Goal: Task Accomplishment & Management: Use online tool/utility

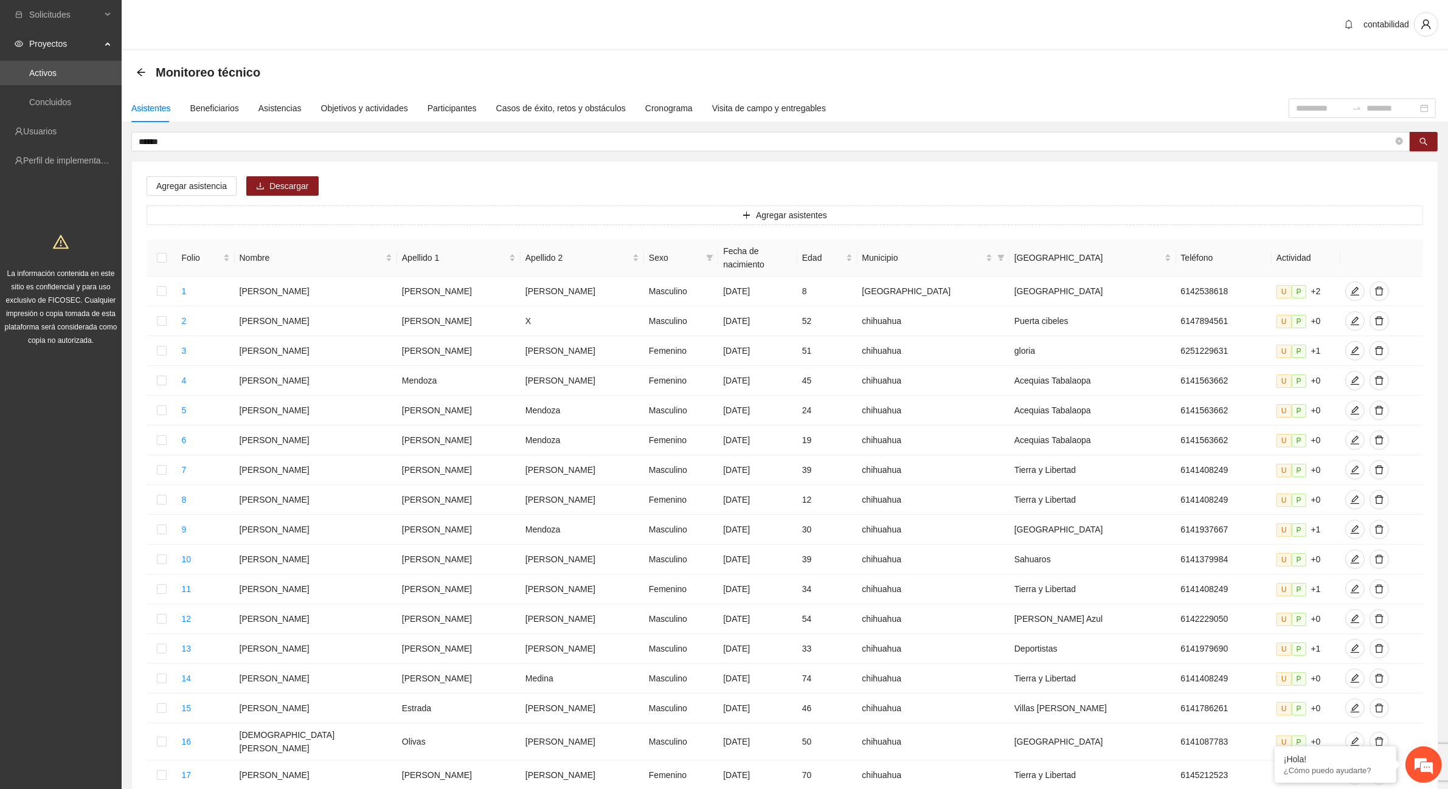
click at [140, 69] on icon "arrow-left" at bounding box center [141, 73] width 10 height 10
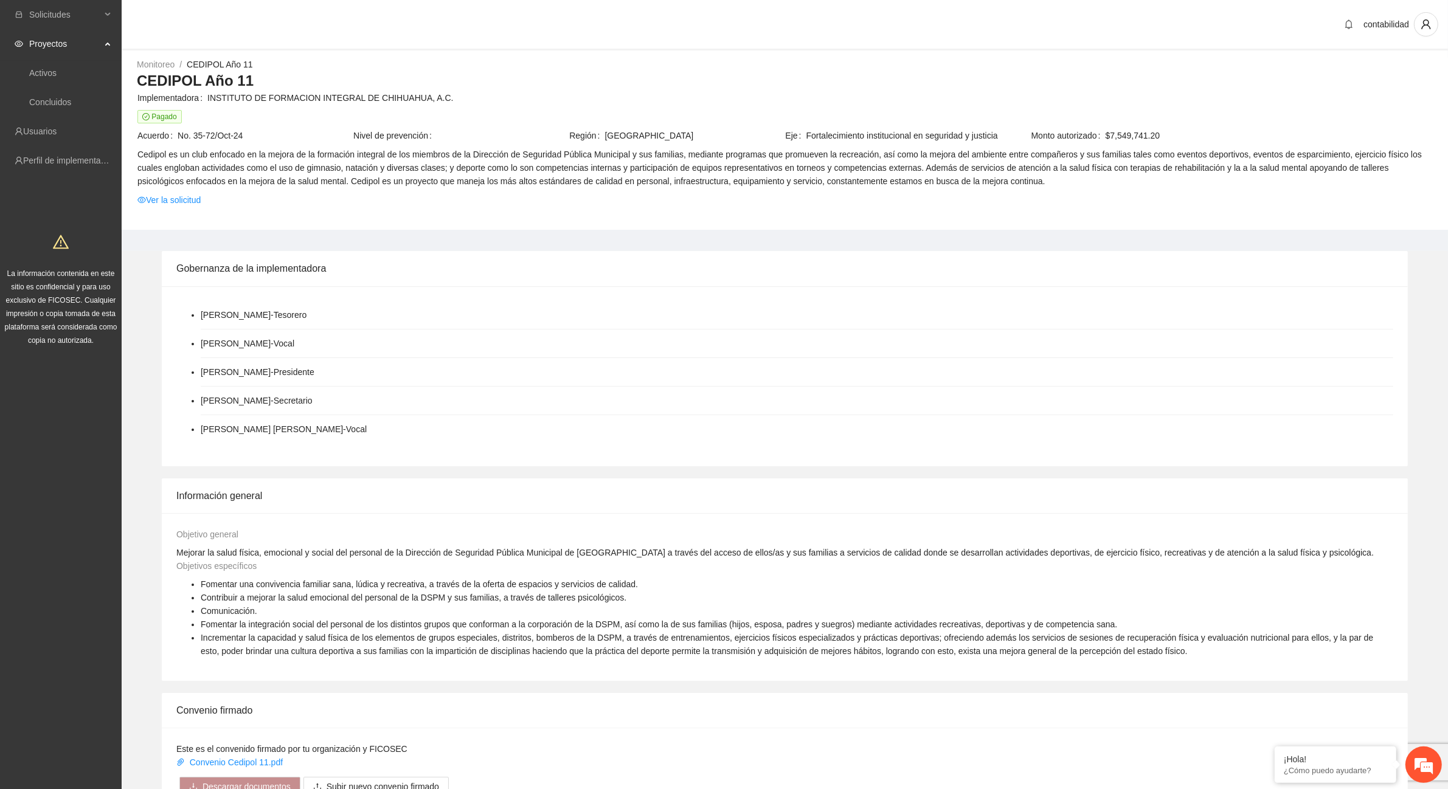
click at [74, 38] on span "Proyectos" at bounding box center [65, 44] width 72 height 24
click at [37, 43] on span "Proyectos" at bounding box center [65, 44] width 72 height 24
click at [57, 74] on link "Activos" at bounding box center [42, 73] width 27 height 10
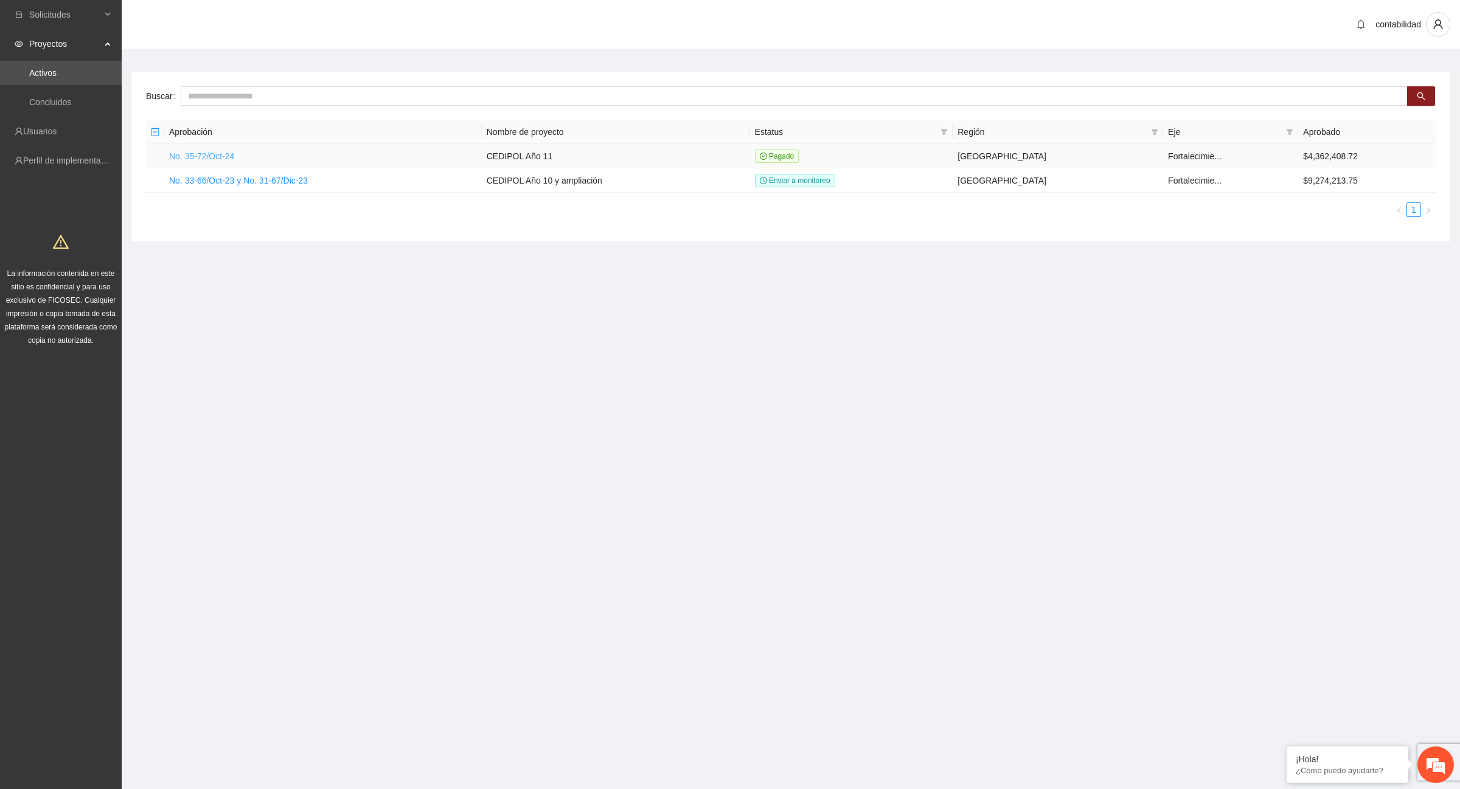
click at [195, 158] on link "No. 35-72/Oct-24" at bounding box center [201, 156] width 65 height 10
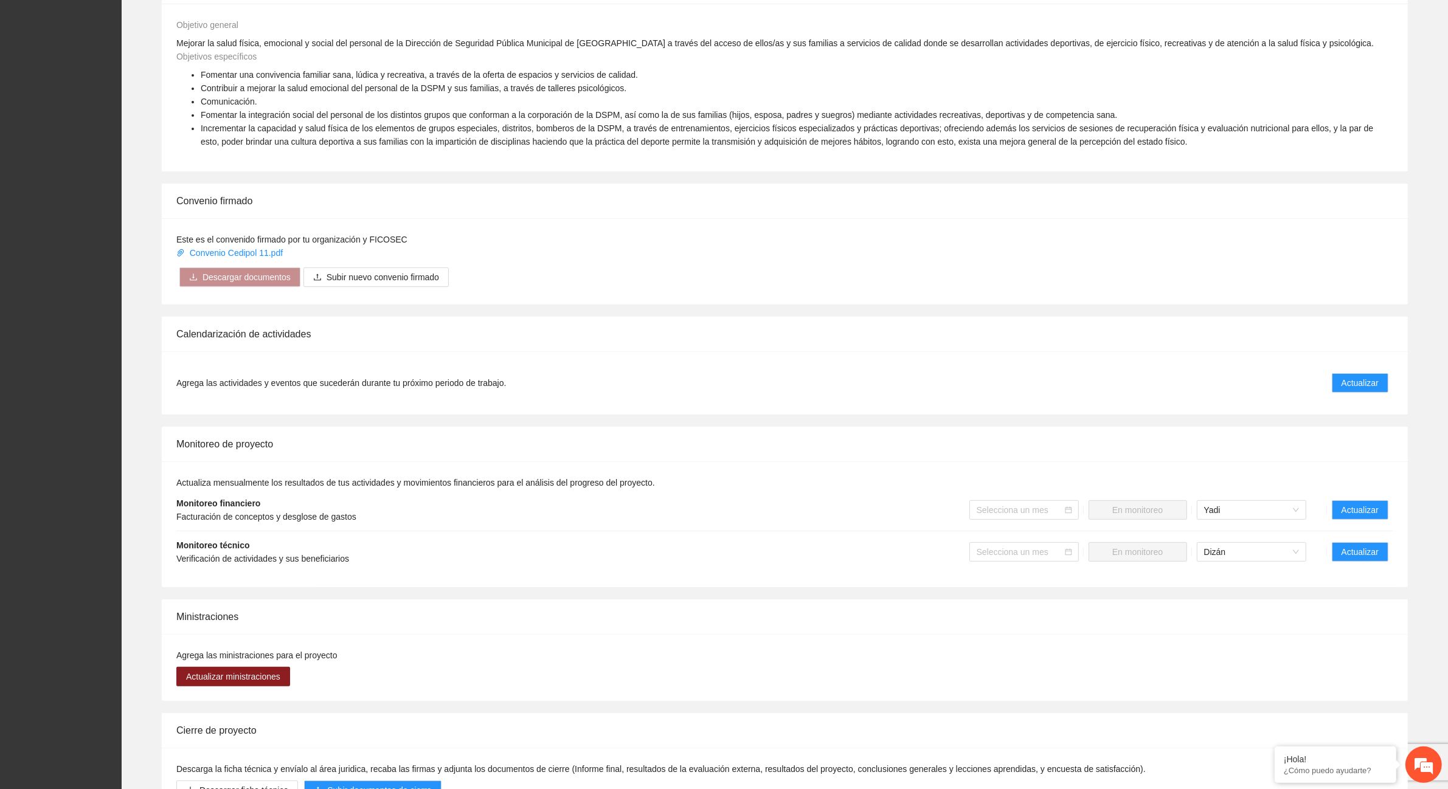
scroll to position [497, 0]
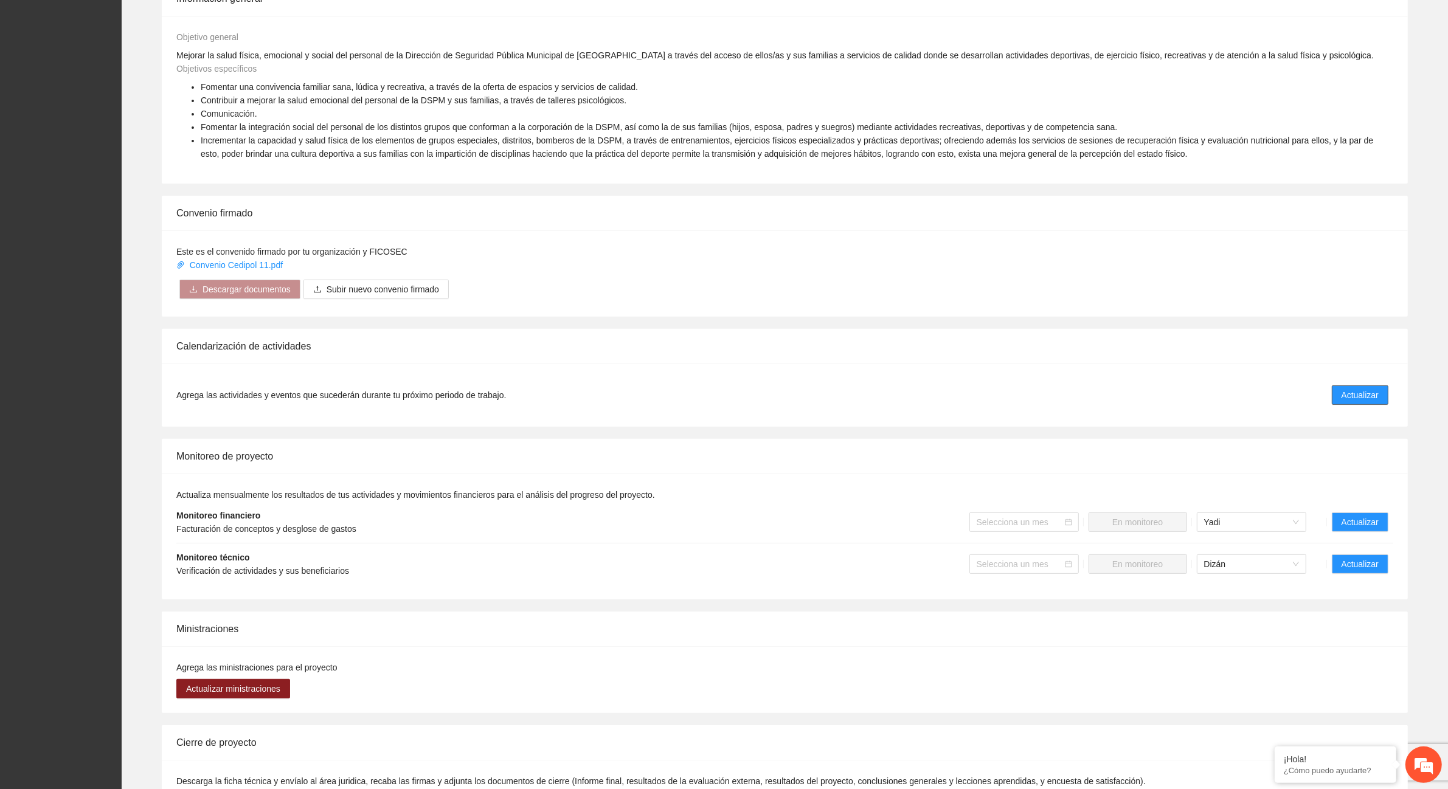
click at [1379, 390] on button "Actualizar" at bounding box center [1360, 395] width 57 height 19
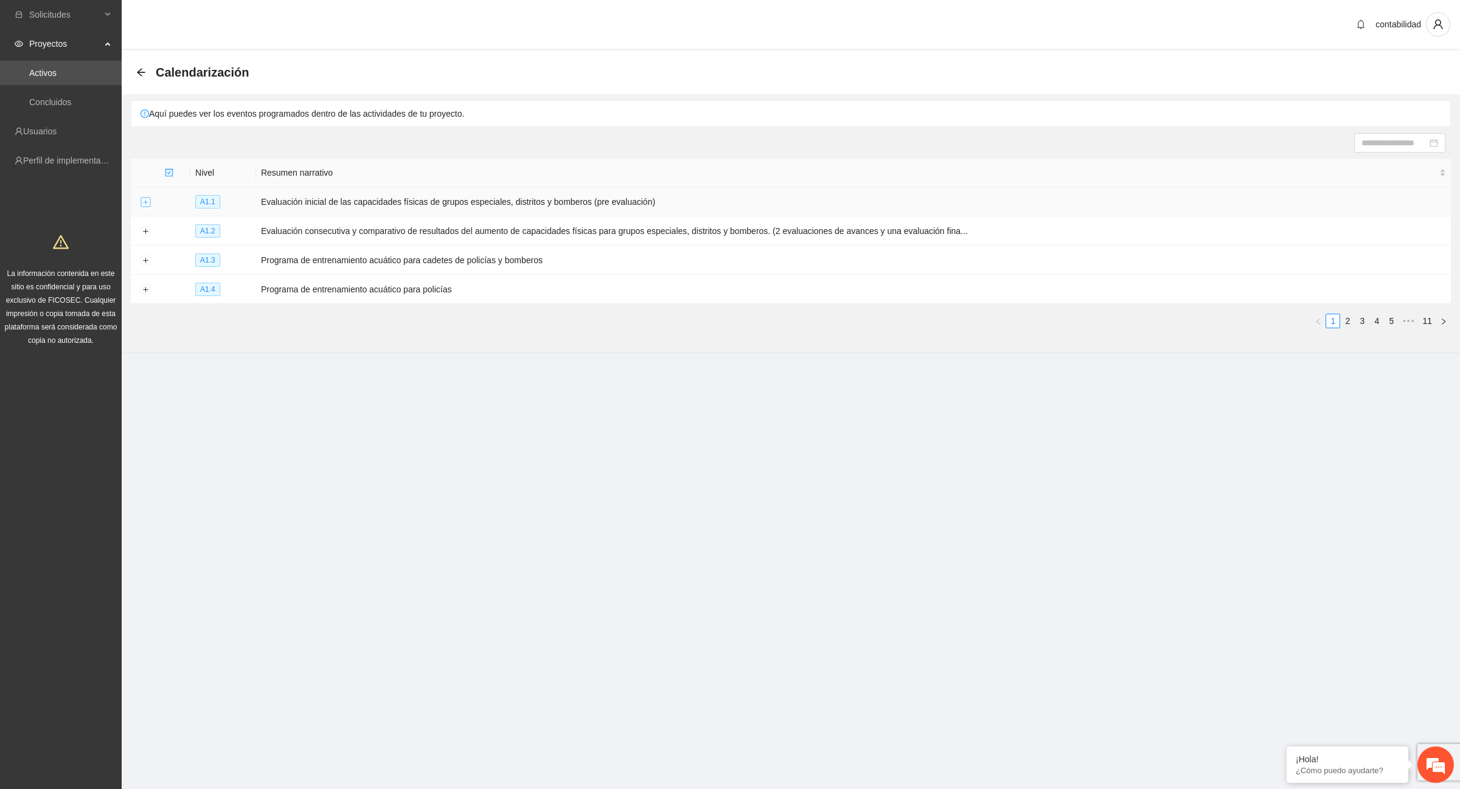
click at [144, 199] on button "Expand row" at bounding box center [145, 203] width 10 height 10
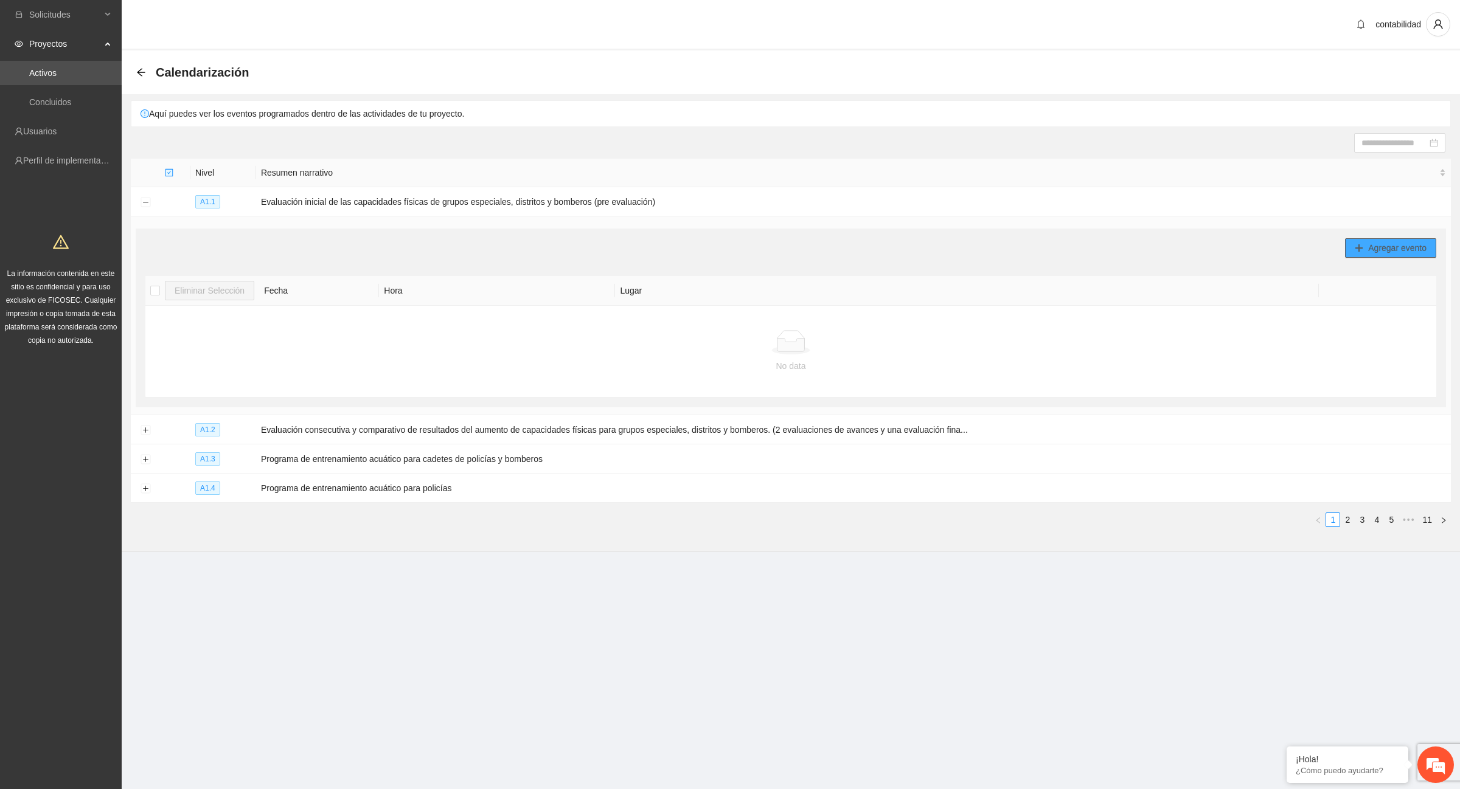
click at [1370, 251] on span "Agregar evento" at bounding box center [1397, 247] width 58 height 13
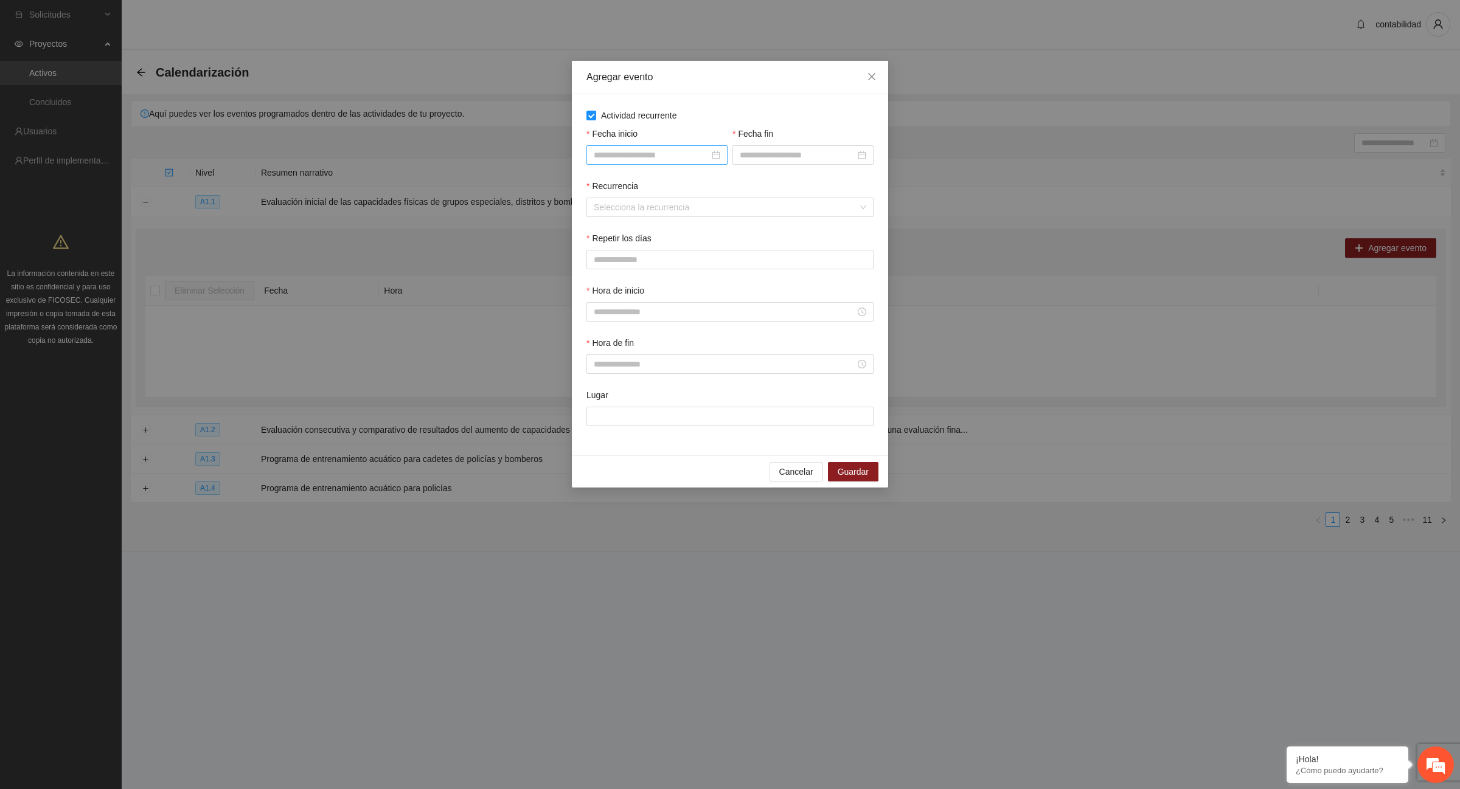
click at [716, 157] on div at bounding box center [657, 154] width 126 height 13
click at [996, 228] on div "Agregar evento Actividad recurrente Fecha inicio Fecha fin Recurrencia Seleccio…" at bounding box center [730, 394] width 1460 height 789
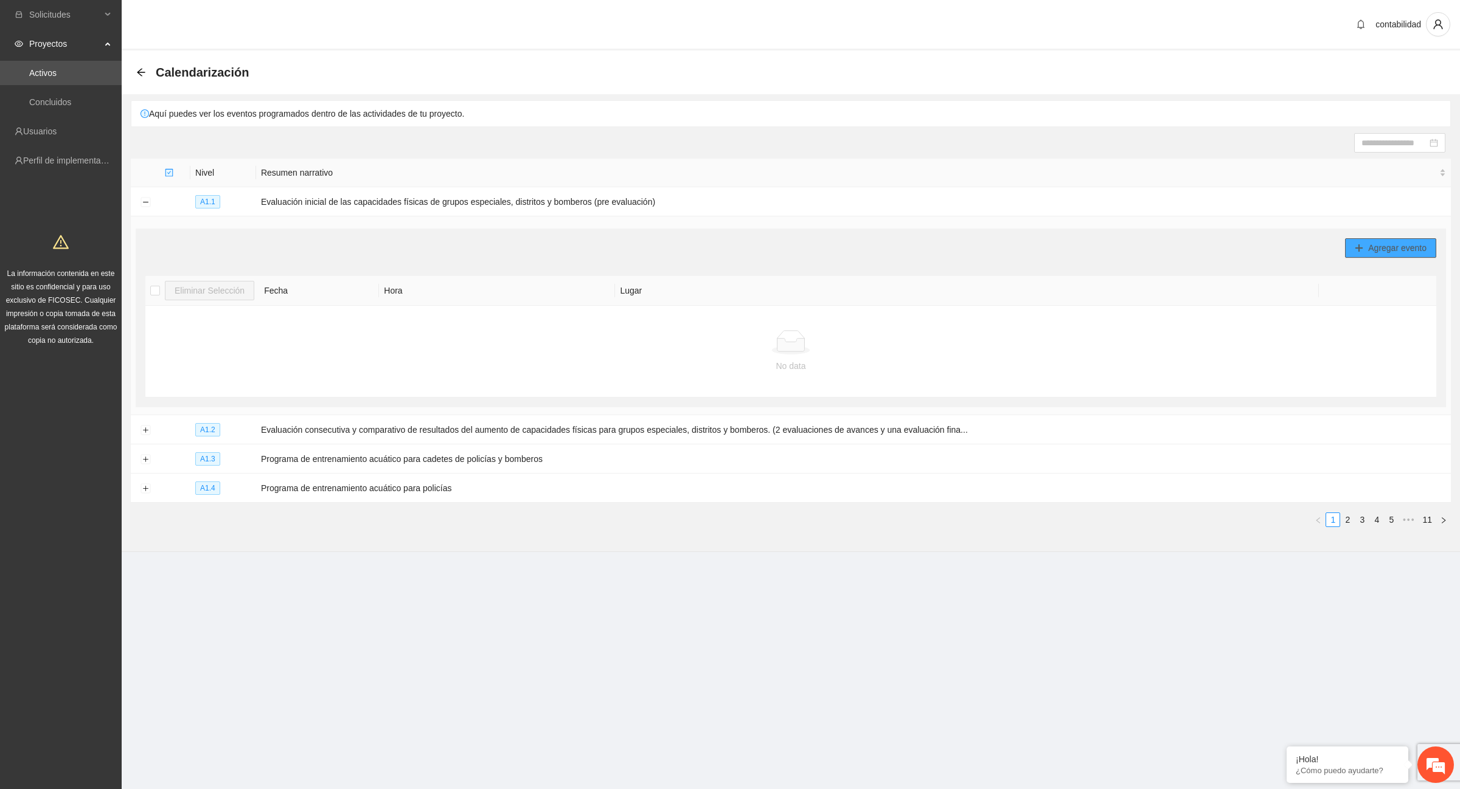
click at [1364, 251] on button "Agregar evento" at bounding box center [1390, 247] width 91 height 19
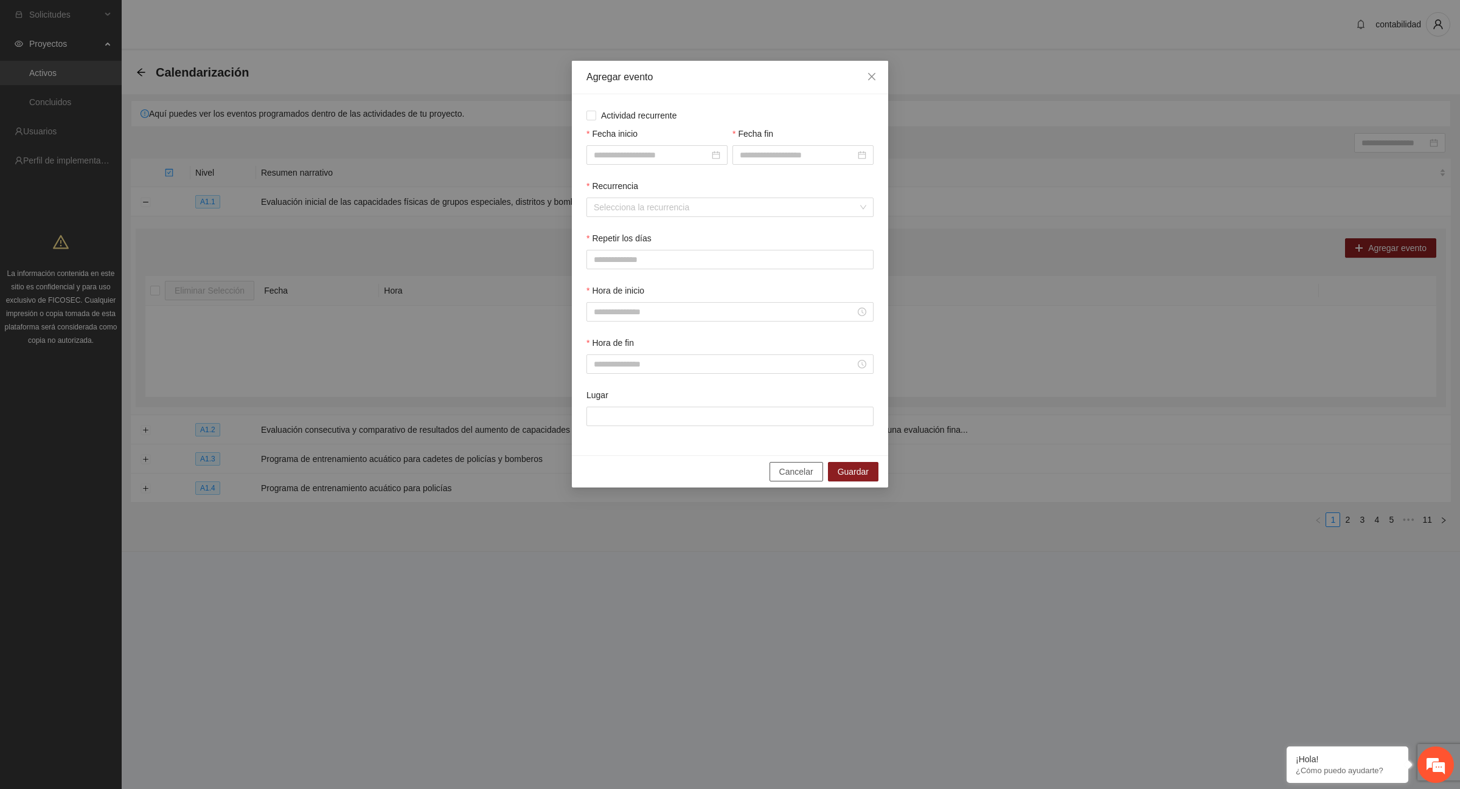
click at [804, 478] on span "Cancelar" at bounding box center [796, 471] width 34 height 13
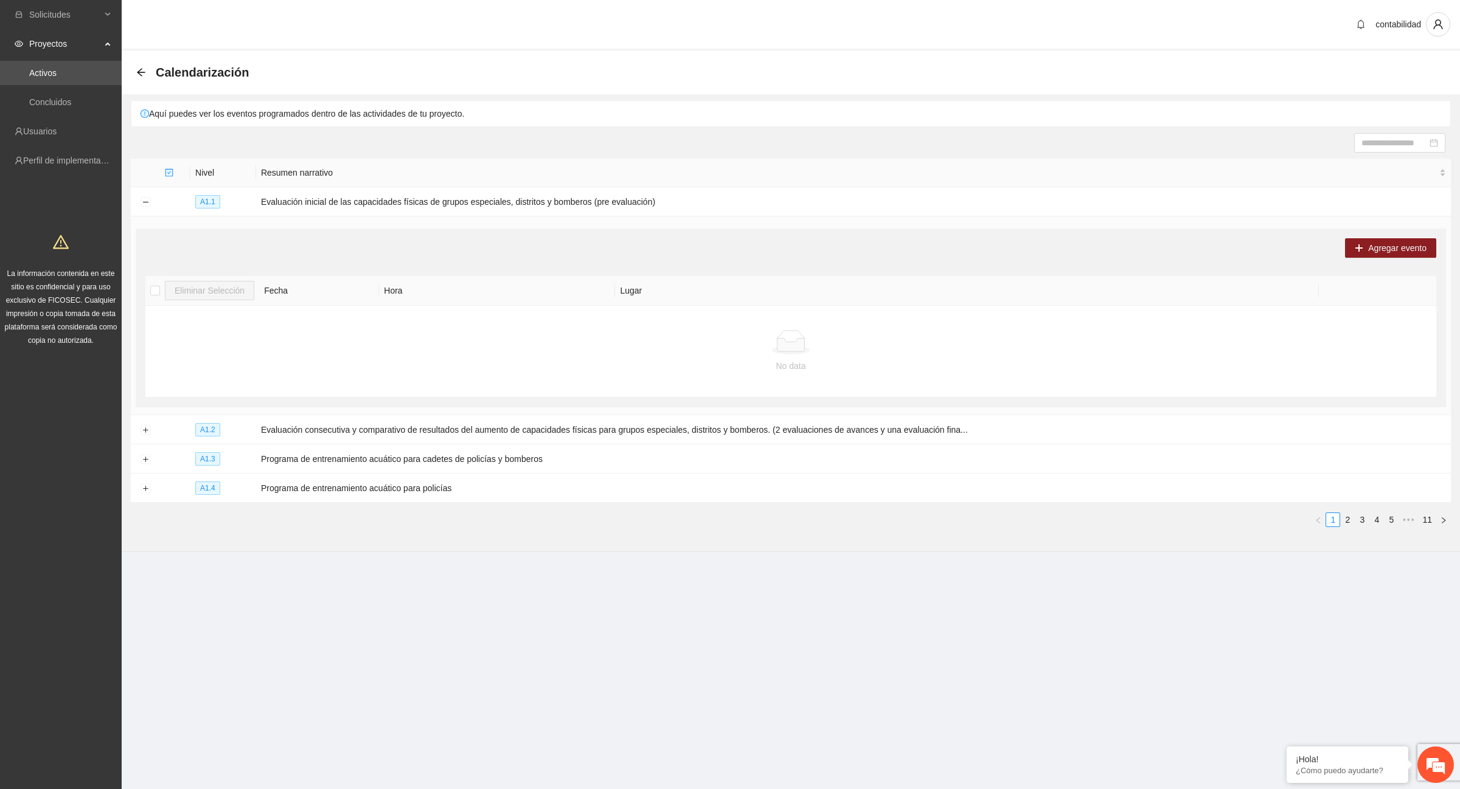
click at [65, 41] on span "Proyectos" at bounding box center [65, 44] width 72 height 24
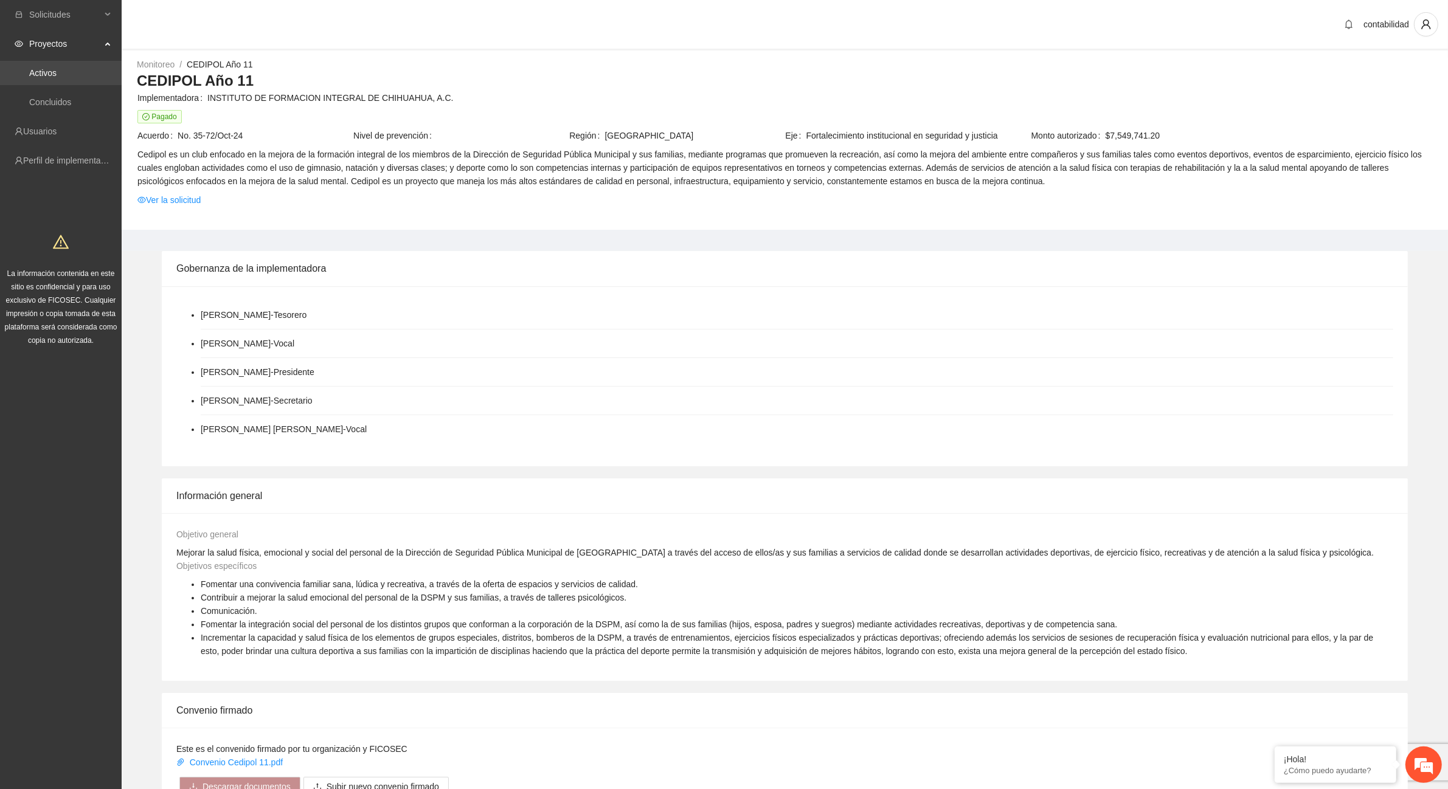
click at [37, 71] on link "Activos" at bounding box center [42, 73] width 27 height 10
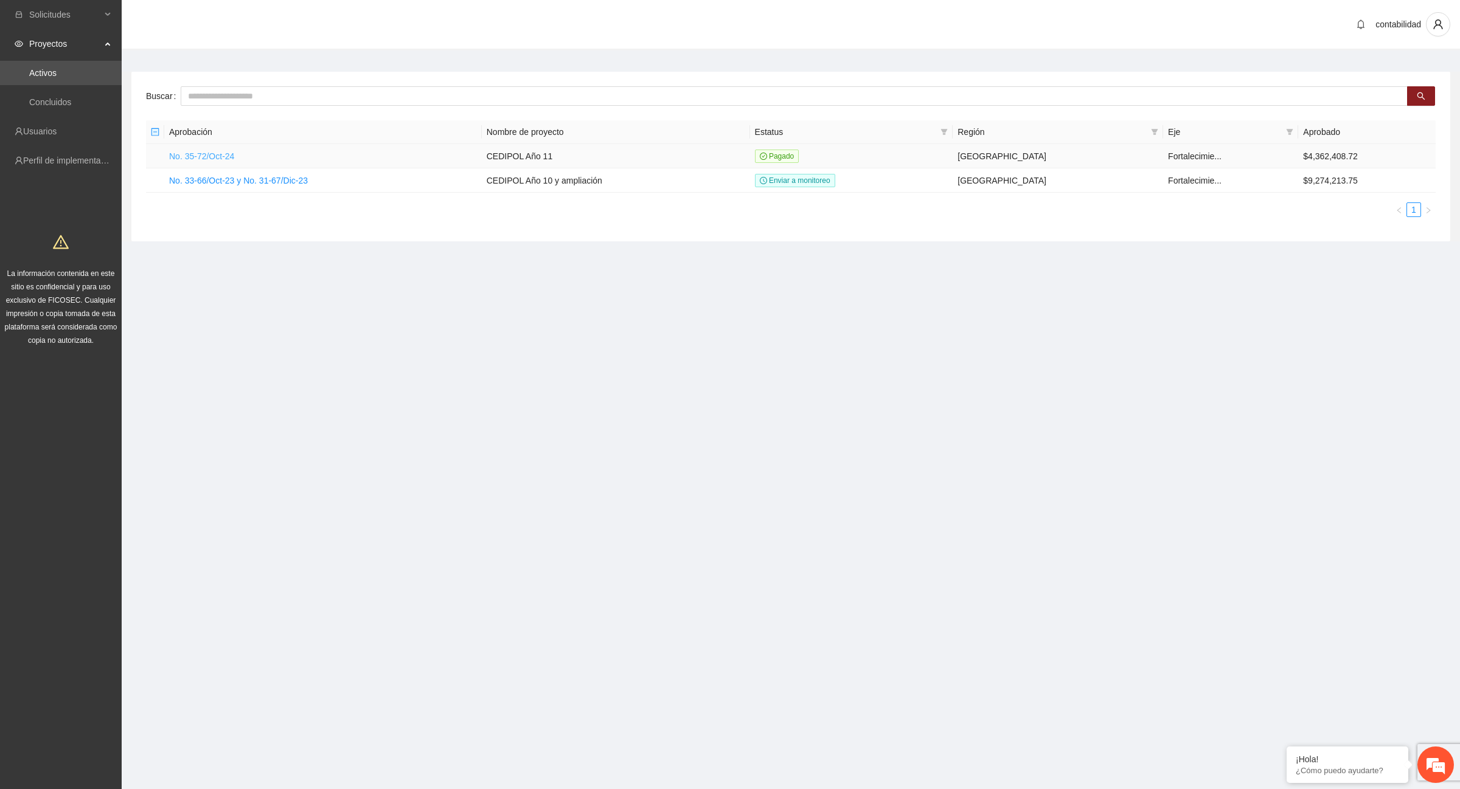
click at [224, 153] on link "No. 35-72/Oct-24" at bounding box center [201, 156] width 65 height 10
click at [192, 157] on link "No. 35-72/Oct-24" at bounding box center [201, 156] width 65 height 10
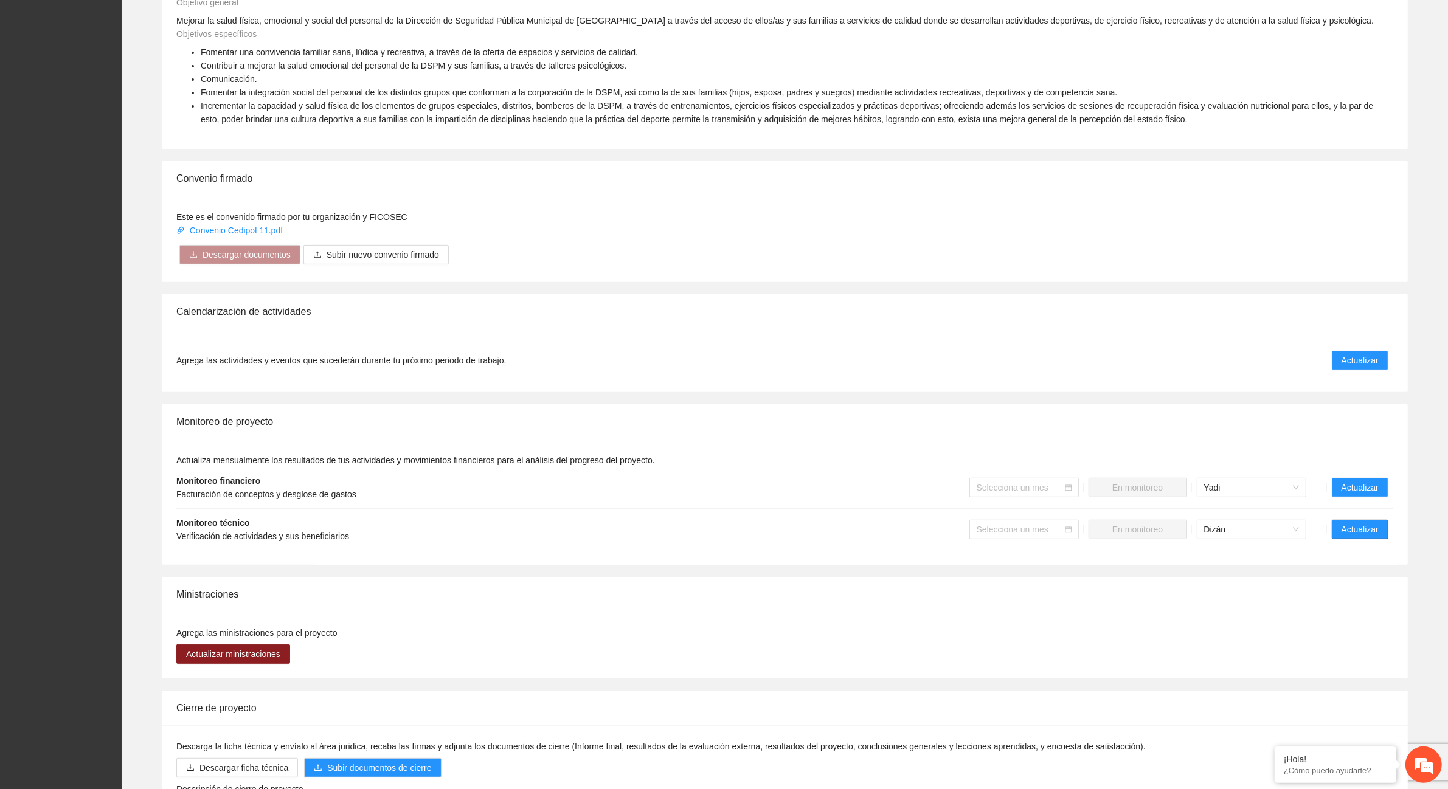
click at [1349, 530] on span "Actualizar" at bounding box center [1360, 529] width 37 height 13
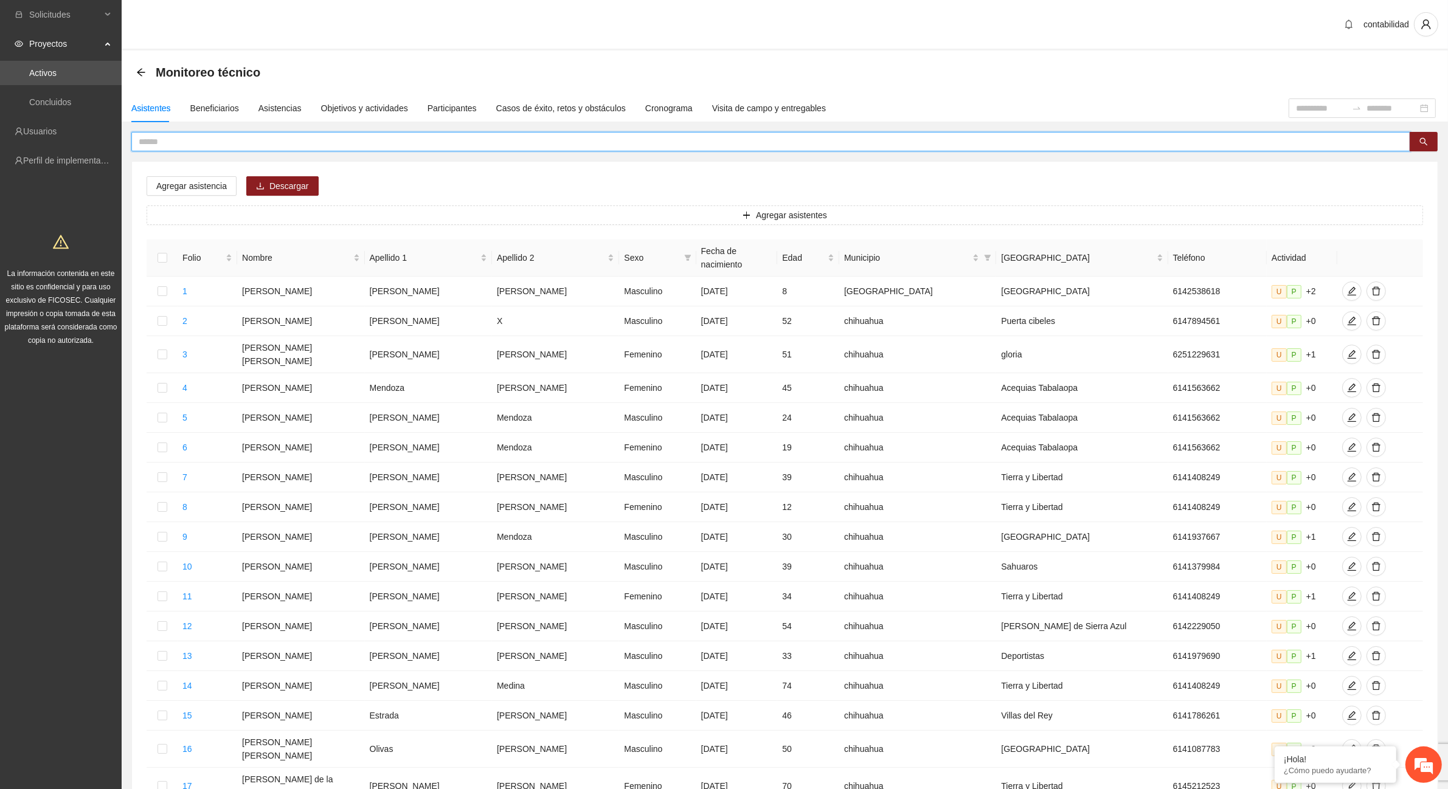
click at [196, 138] on input "text" at bounding box center [766, 141] width 1255 height 13
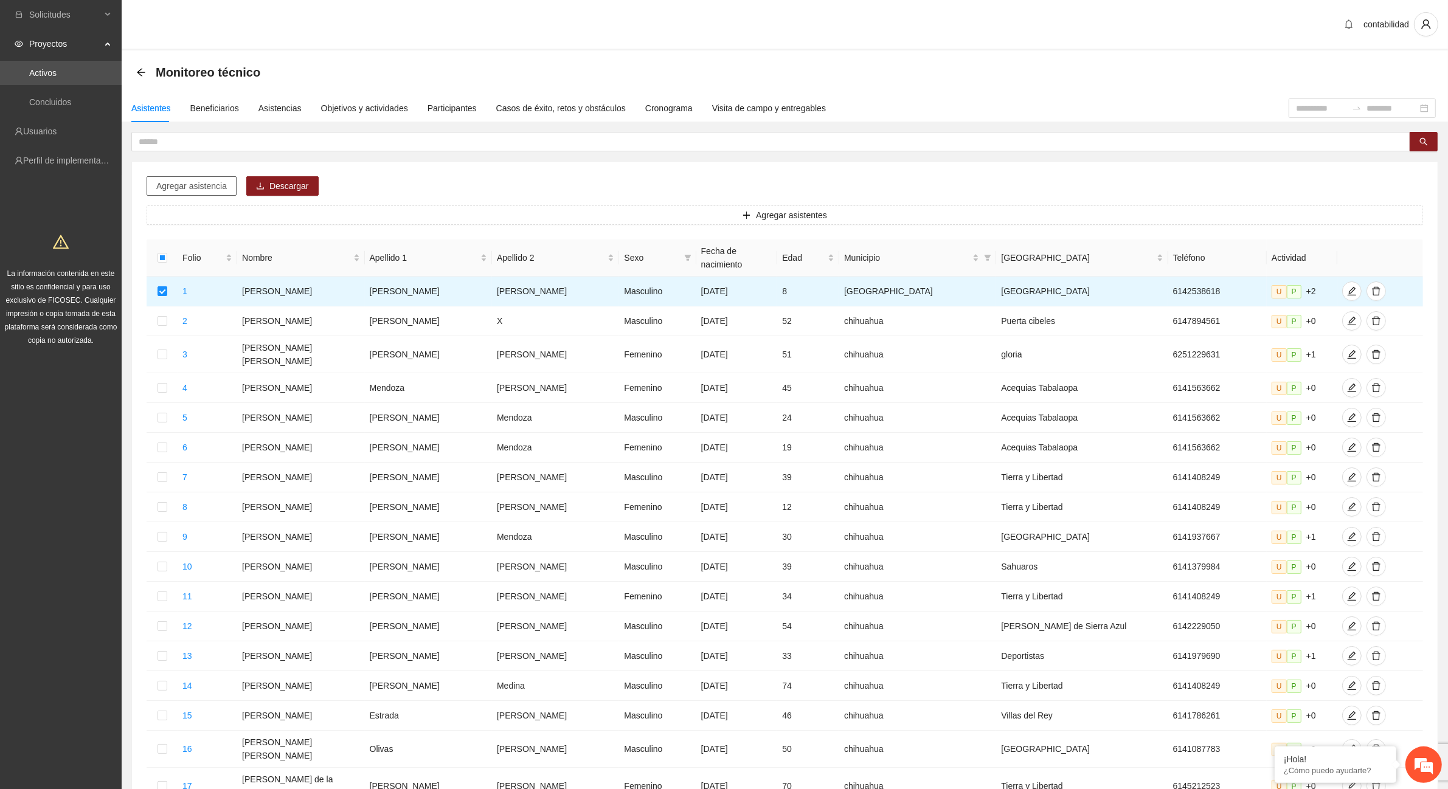
click at [226, 190] on button "Agregar asistencia" at bounding box center [192, 185] width 90 height 19
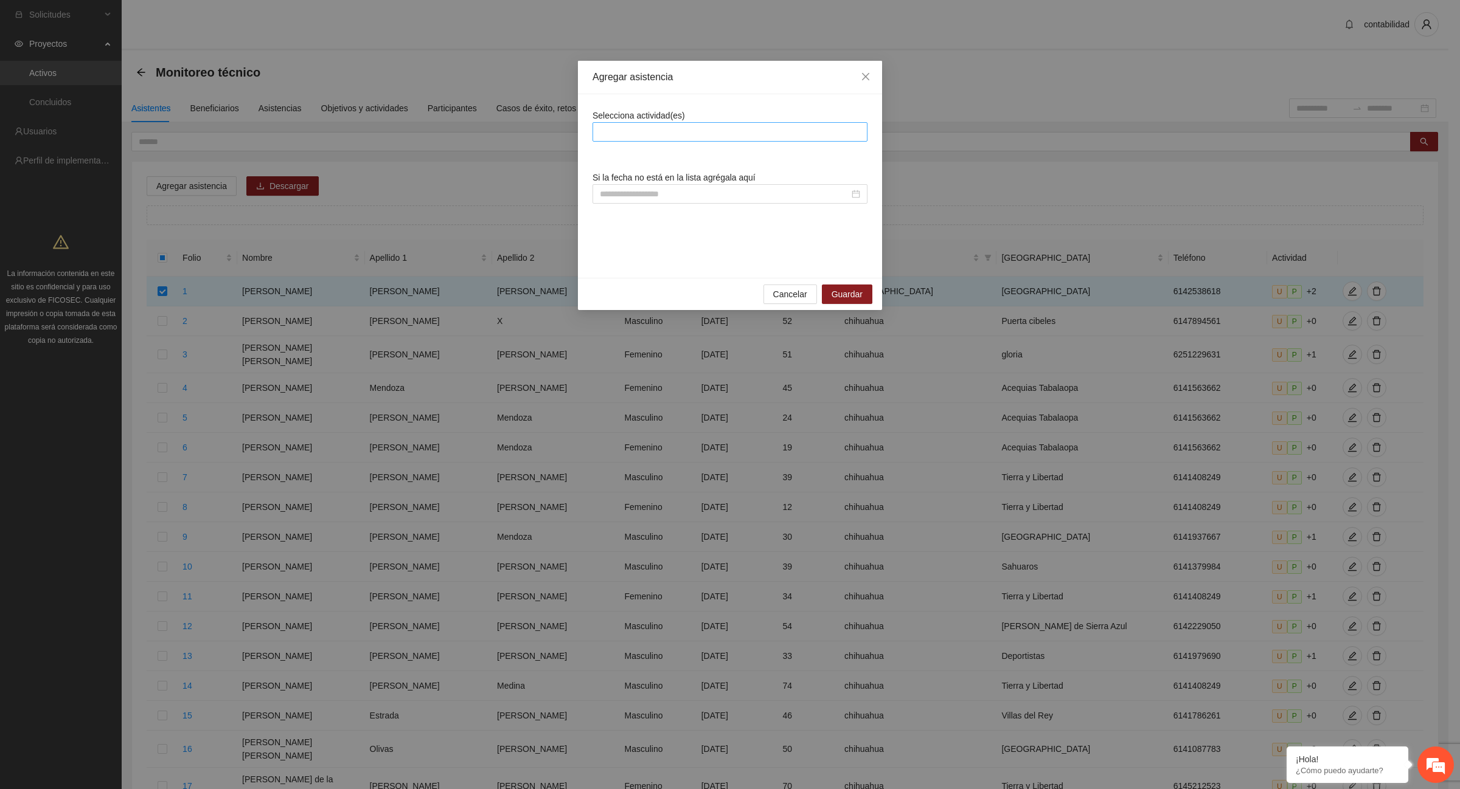
click at [652, 130] on div at bounding box center [729, 132] width 269 height 15
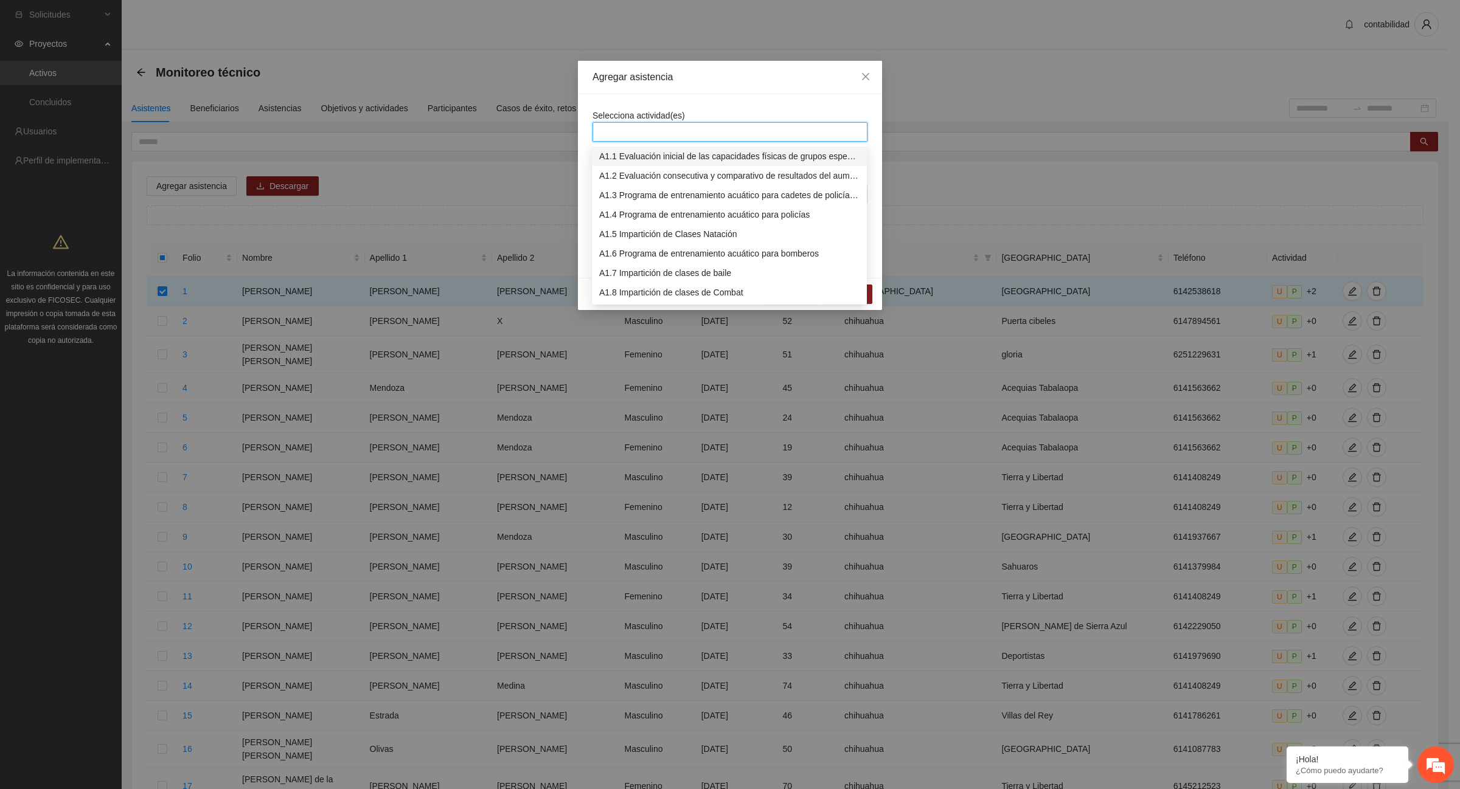
click at [674, 159] on div "A1.1 Evaluación inicial de las capacidades físicas de grupos especiales, distri…" at bounding box center [729, 156] width 260 height 13
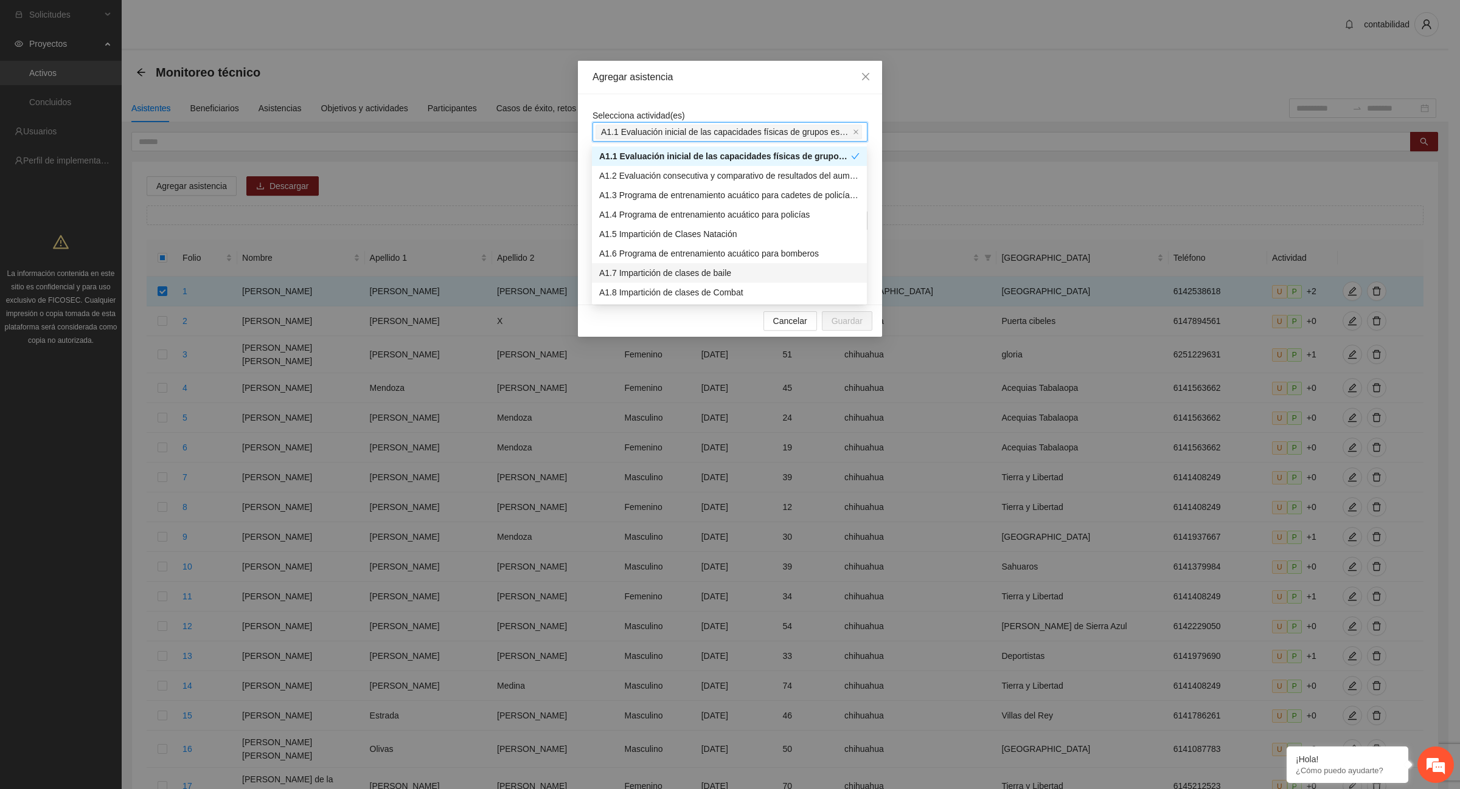
click at [662, 268] on div "A1.7 Impartición de clases de baile" at bounding box center [729, 272] width 260 height 13
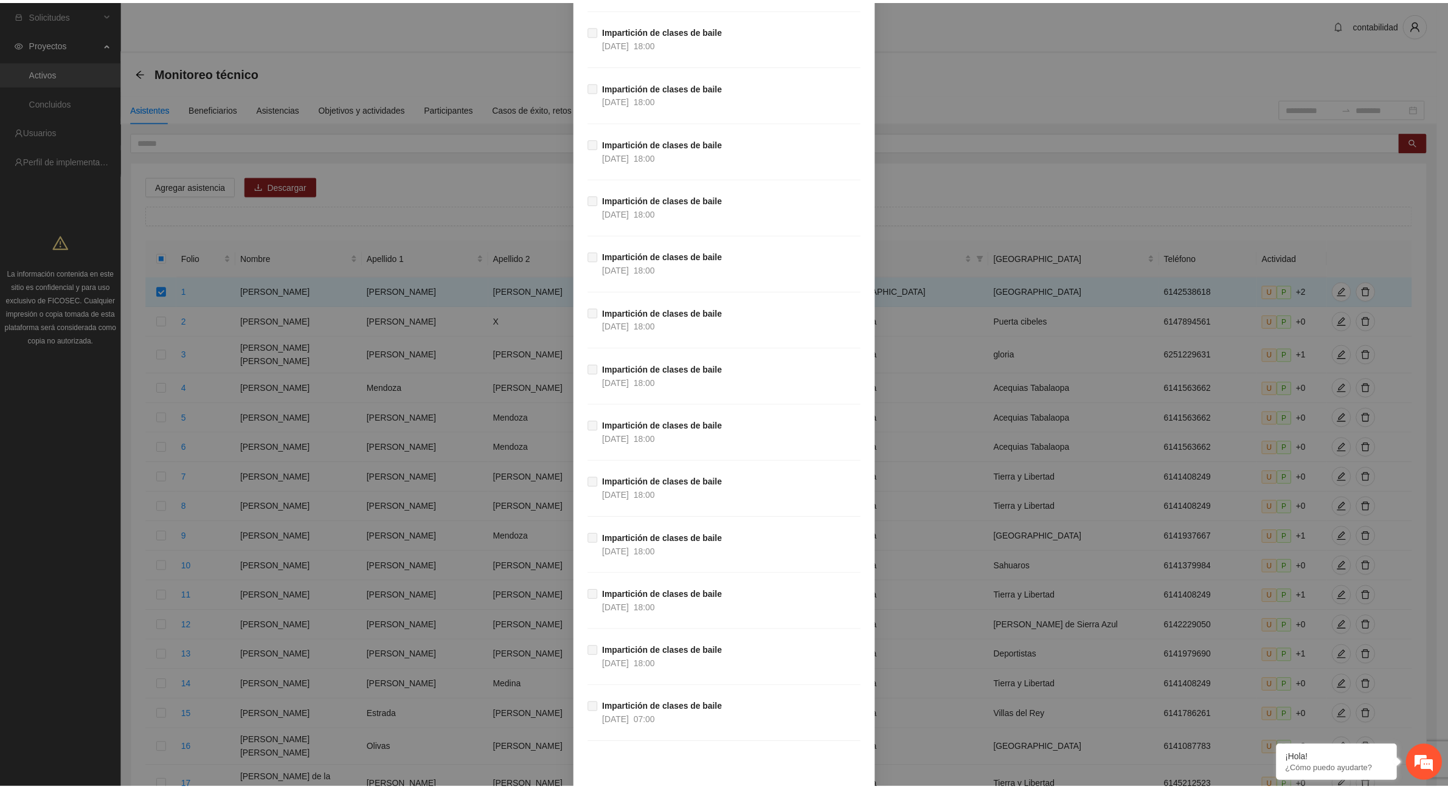
scroll to position [14939, 0]
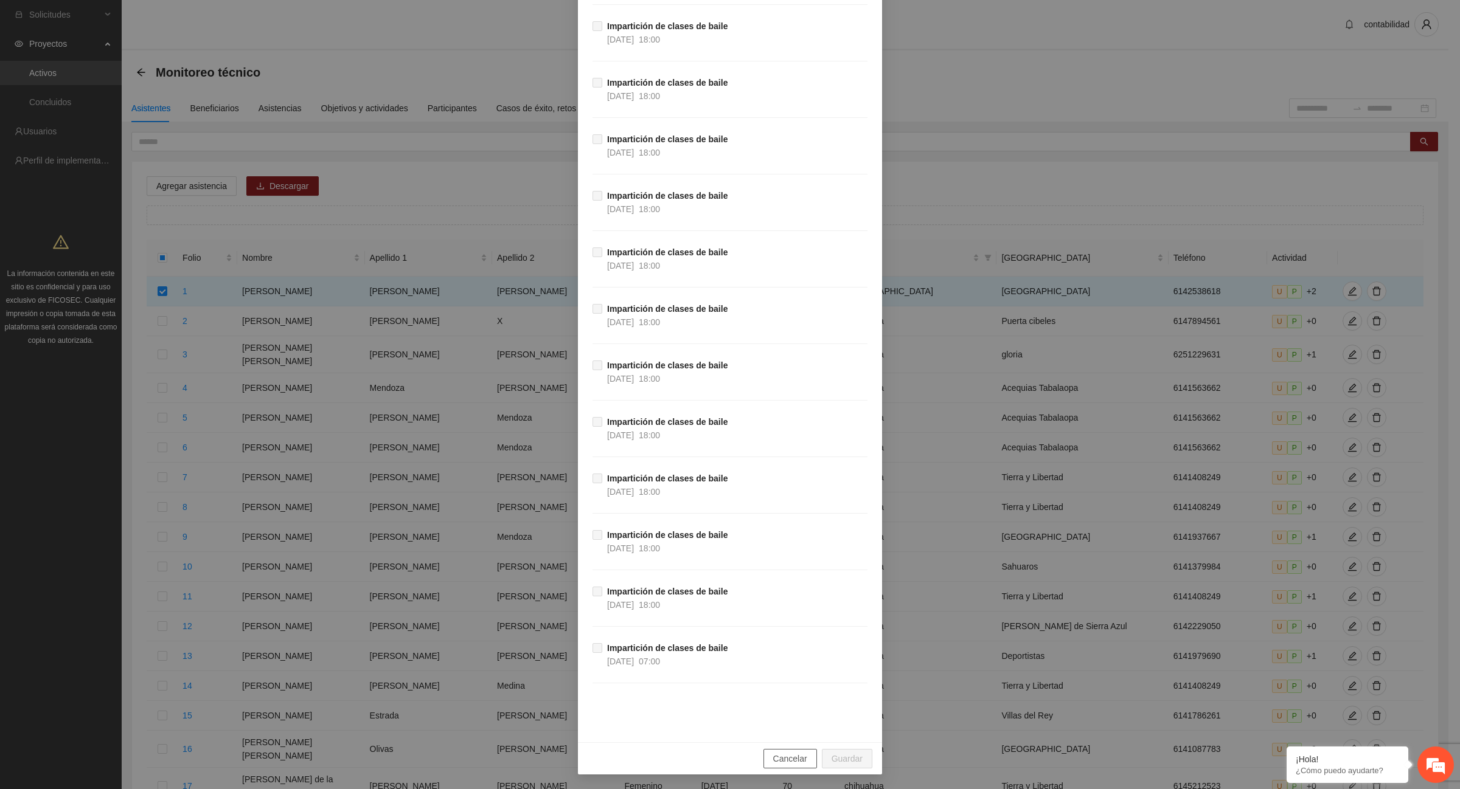
click at [777, 755] on span "Cancelar" at bounding box center [790, 758] width 34 height 13
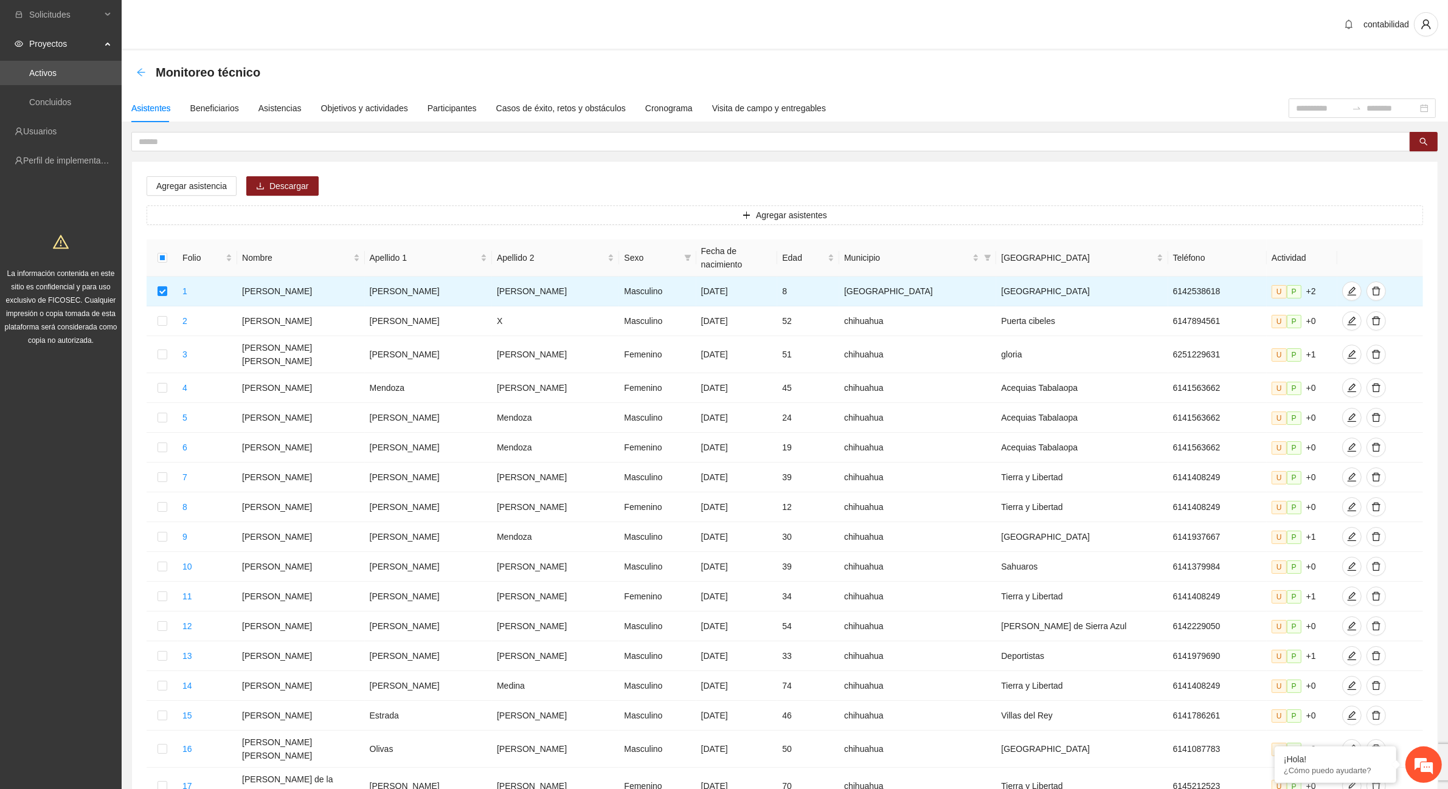
click at [143, 73] on icon "arrow-left" at bounding box center [141, 73] width 10 height 10
